Goal: Find specific page/section: Find specific page/section

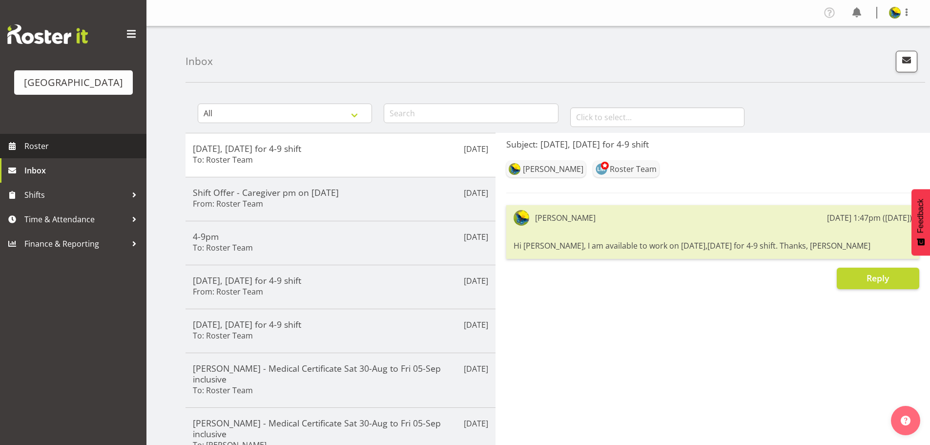
click at [58, 153] on span "Roster" at bounding box center [82, 146] width 117 height 15
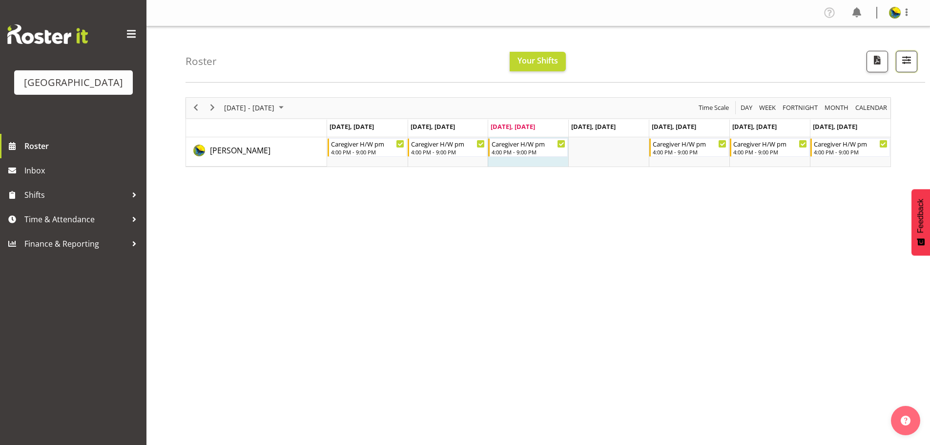
click at [902, 65] on span "button" at bounding box center [907, 60] width 13 height 13
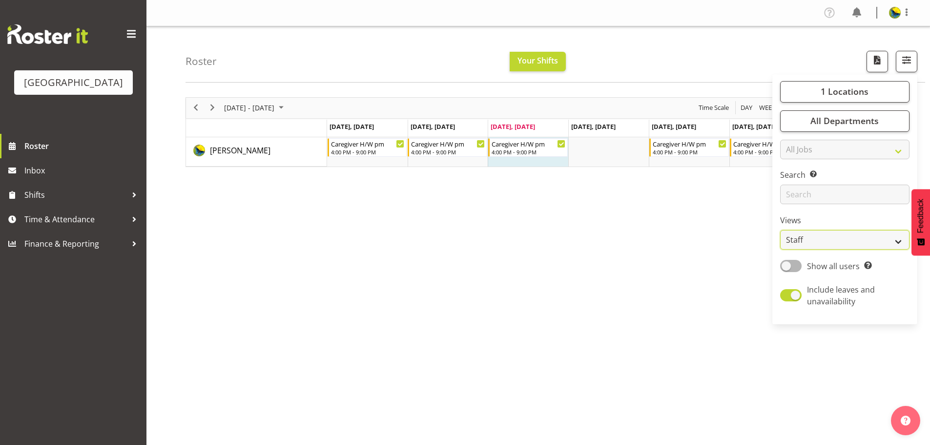
click at [849, 250] on select "Staff Role Shift - Horizontal Shift - Vertical Staff - Location" at bounding box center [845, 240] width 129 height 20
select select "shift"
click at [781, 250] on select "Staff Role Shift - Horizontal Shift - Vertical Staff - Location" at bounding box center [845, 240] width 129 height 20
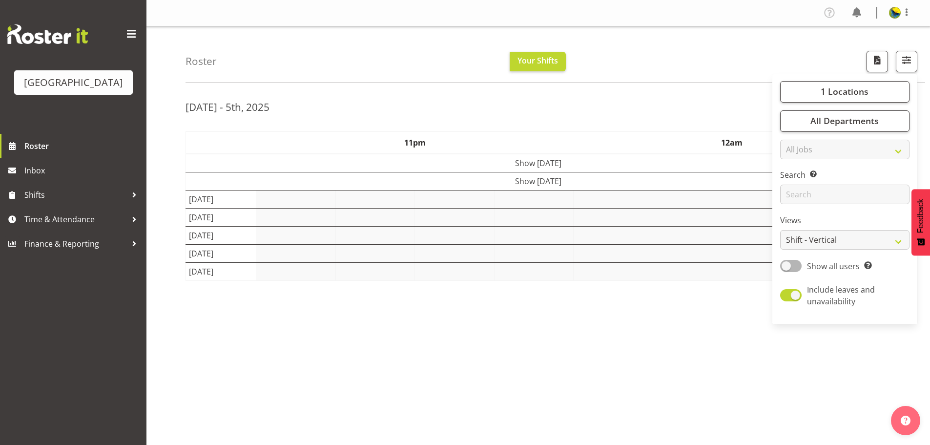
click at [683, 90] on div "Roster Your Shifts 1 Locations [GEOGRAPHIC_DATA] Kitchen [GEOGRAPHIC_DATA] Sele…" at bounding box center [539, 253] width 784 height 454
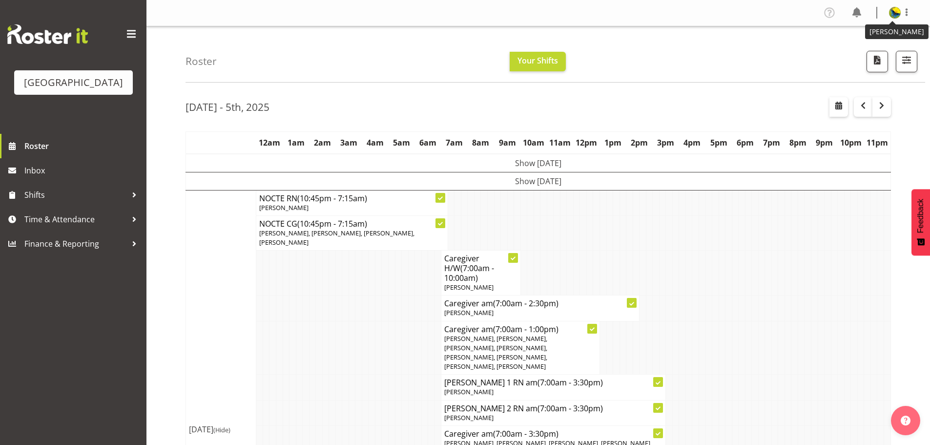
click at [893, 14] on img at bounding box center [895, 13] width 12 height 12
click at [891, 57] on link "Log Out" at bounding box center [866, 51] width 94 height 18
